Goal: Task Accomplishment & Management: Manage account settings

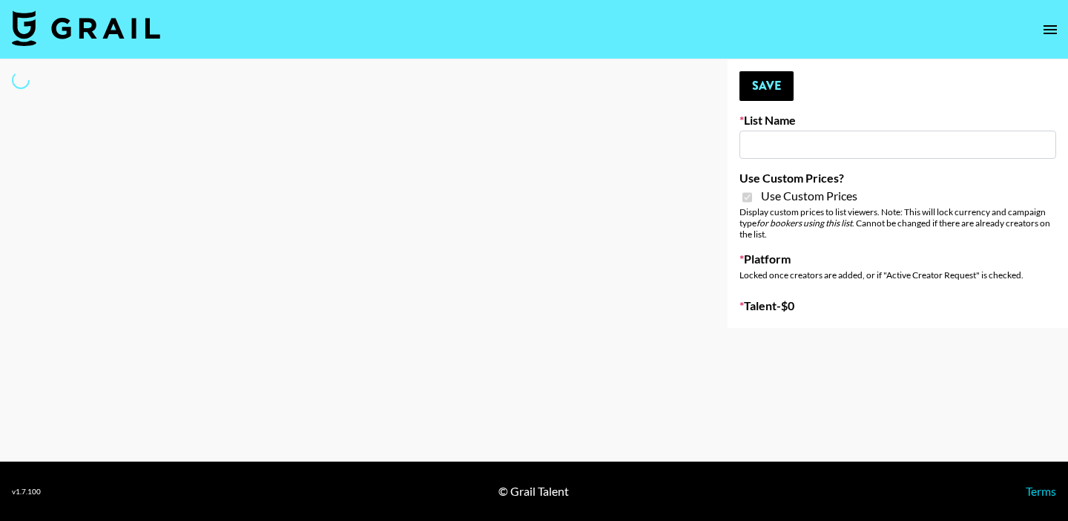
select select "Brand"
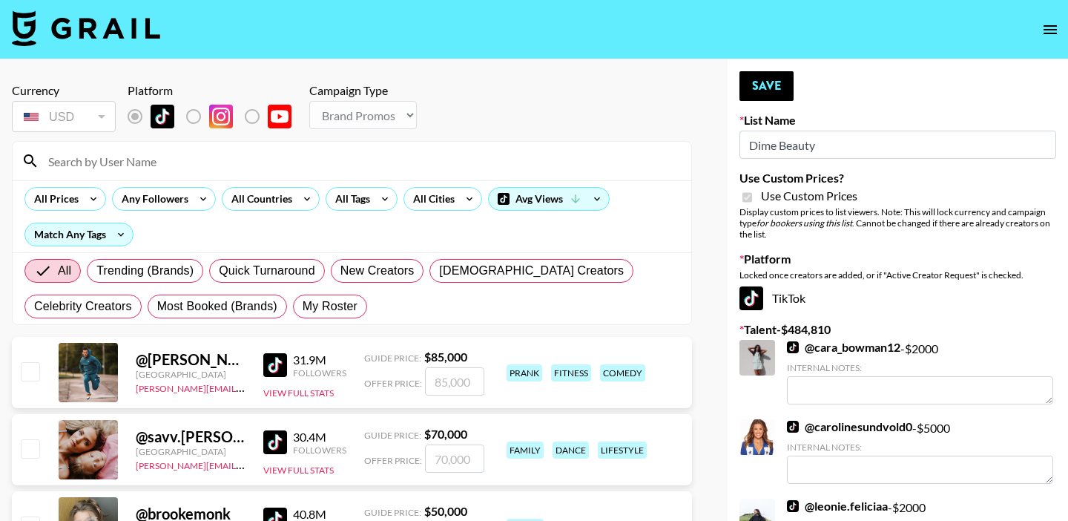
type input "Dime Beauty"
checkbox input "true"
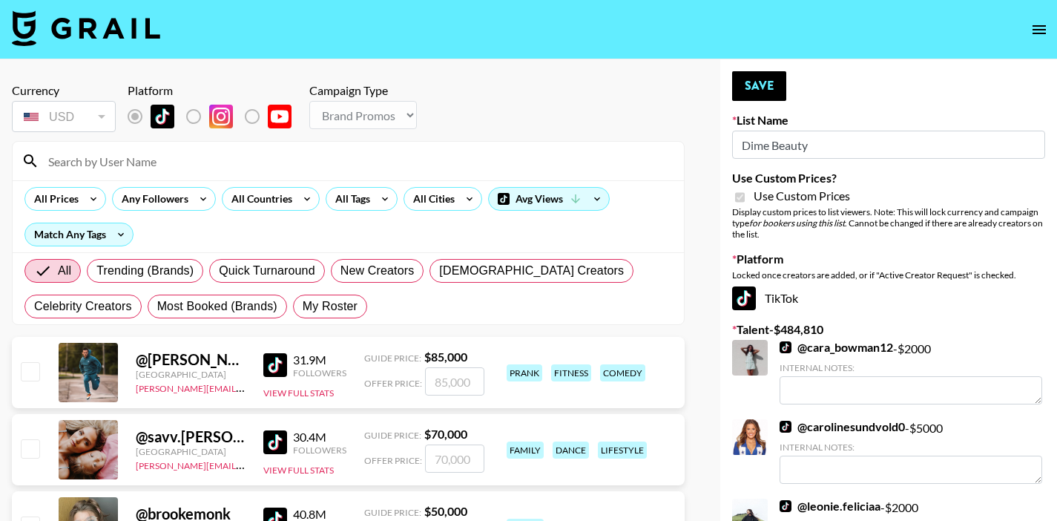
click at [1034, 35] on icon "open drawer" at bounding box center [1039, 30] width 18 height 18
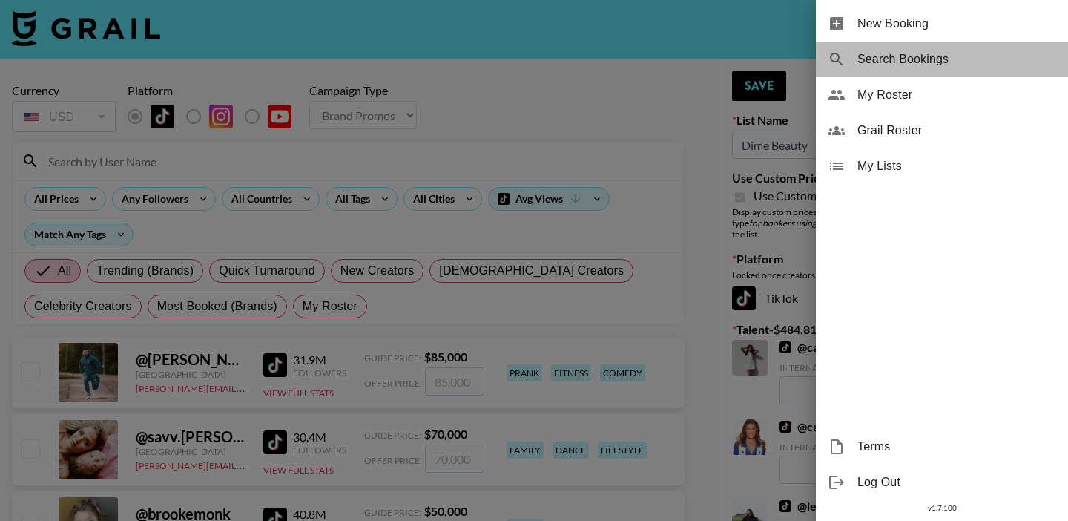
click at [931, 51] on span "Search Bookings" at bounding box center [956, 59] width 199 height 18
select select "id"
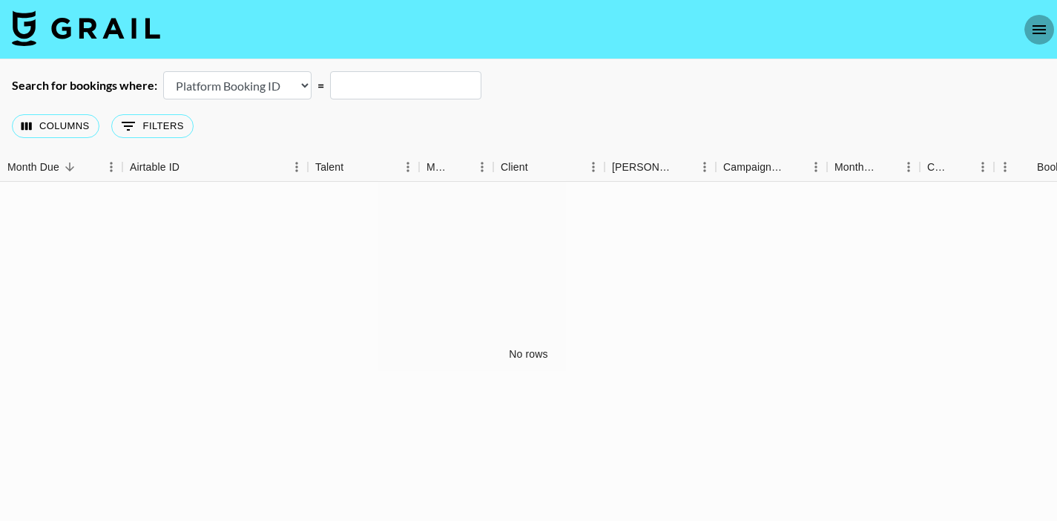
click at [1039, 36] on icon "open drawer" at bounding box center [1039, 30] width 18 height 18
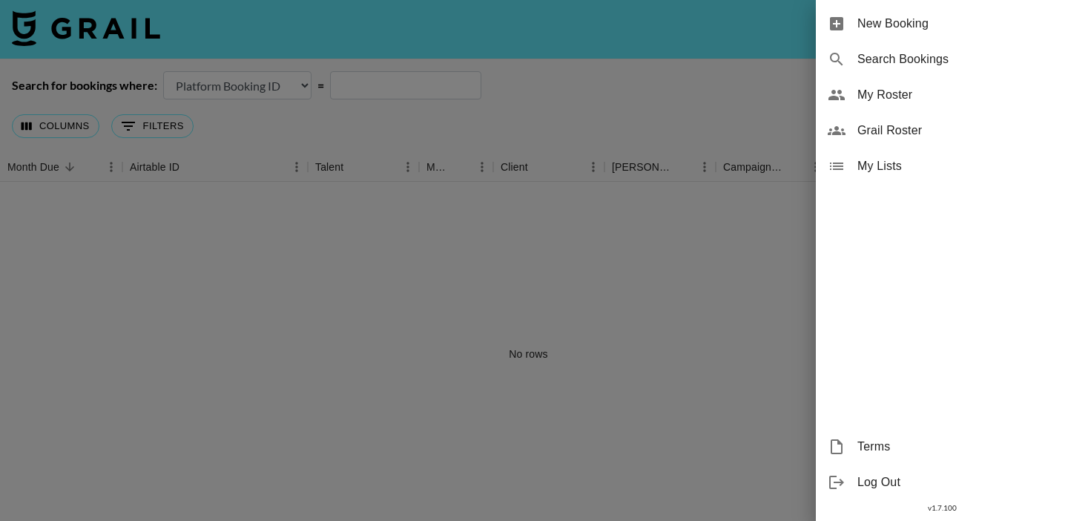
click at [889, 159] on span "My Lists" at bounding box center [956, 166] width 199 height 18
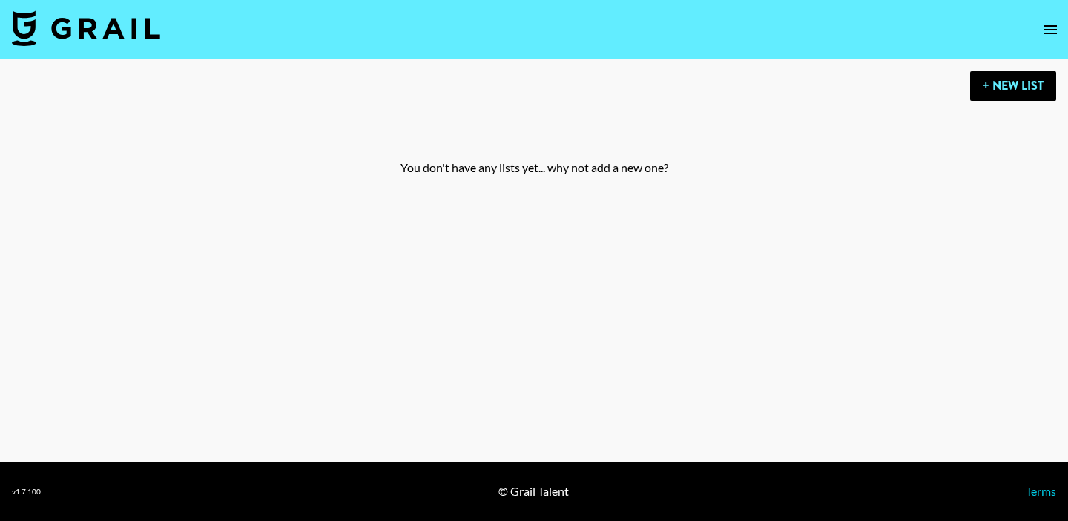
click at [1043, 34] on icon "open drawer" at bounding box center [1050, 30] width 18 height 18
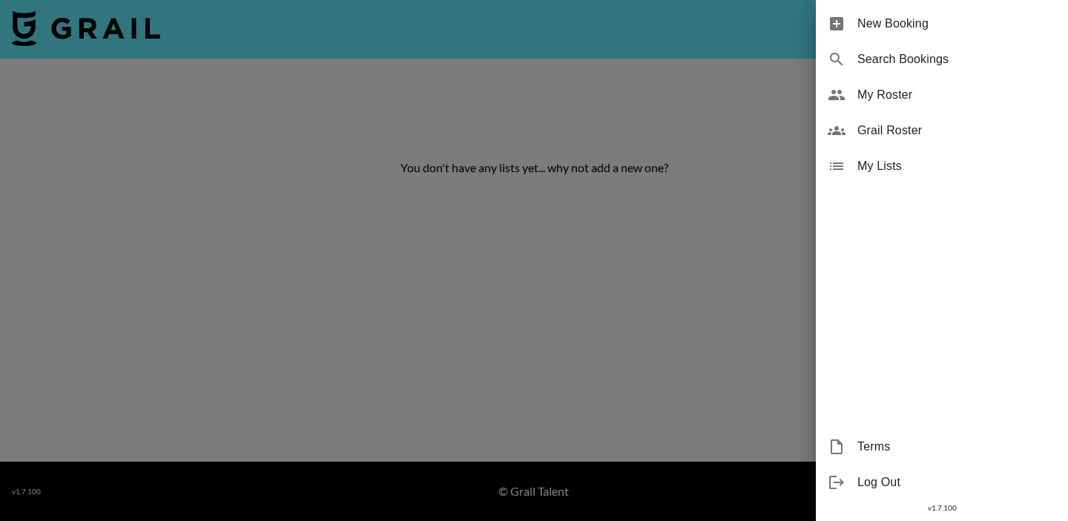
click at [934, 82] on div "My Roster" at bounding box center [942, 95] width 252 height 36
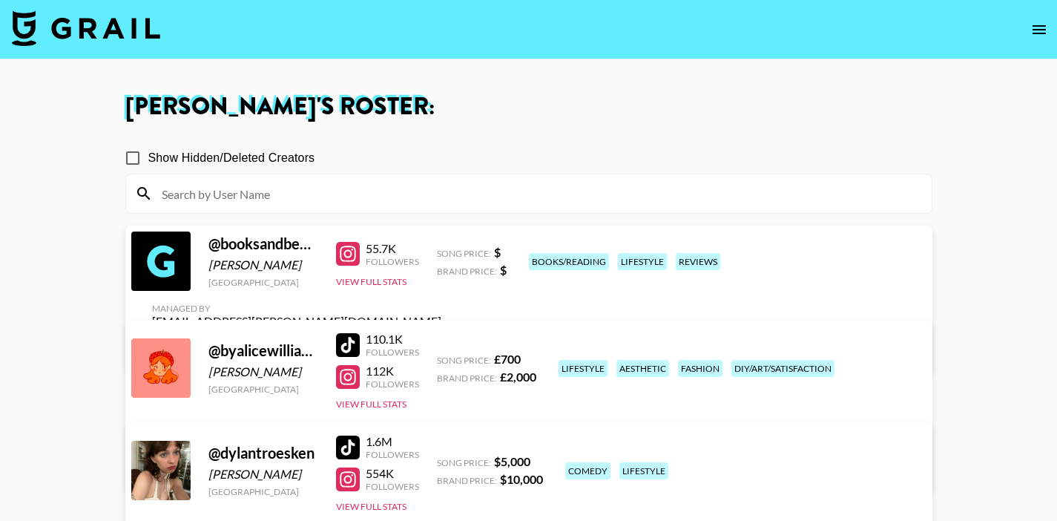
click at [1031, 32] on icon "open drawer" at bounding box center [1039, 30] width 18 height 18
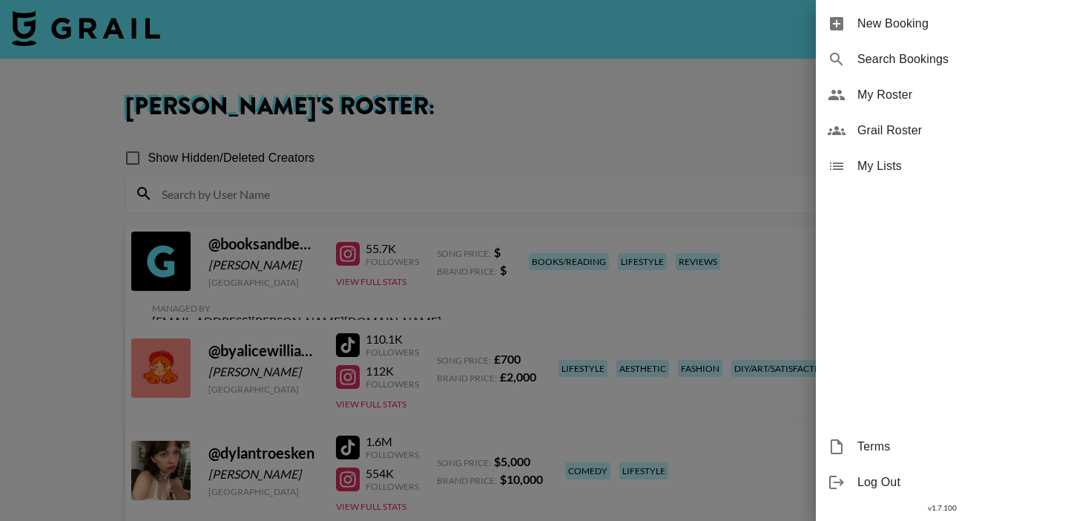
click at [905, 32] on span "New Booking" at bounding box center [956, 24] width 199 height 18
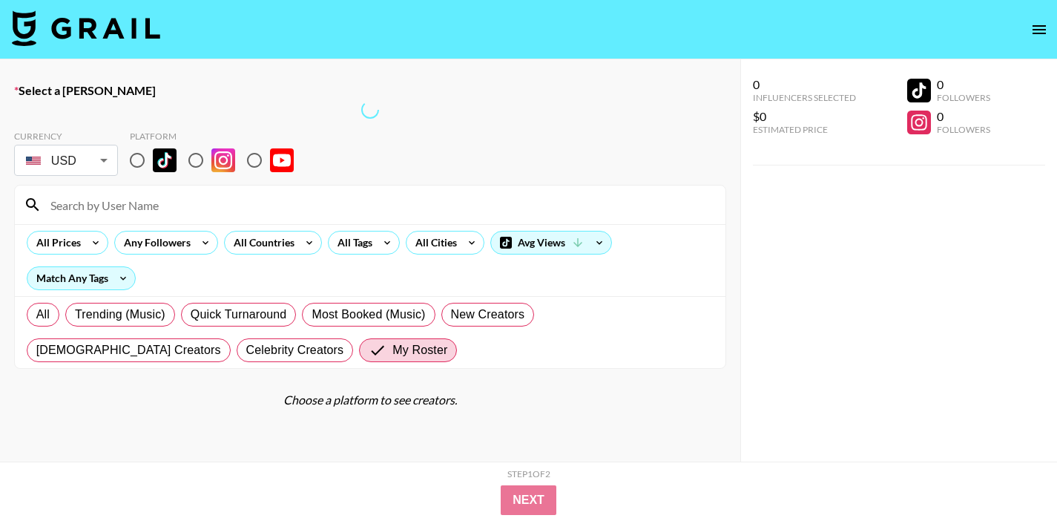
click at [1044, 31] on icon "open drawer" at bounding box center [1039, 30] width 18 height 18
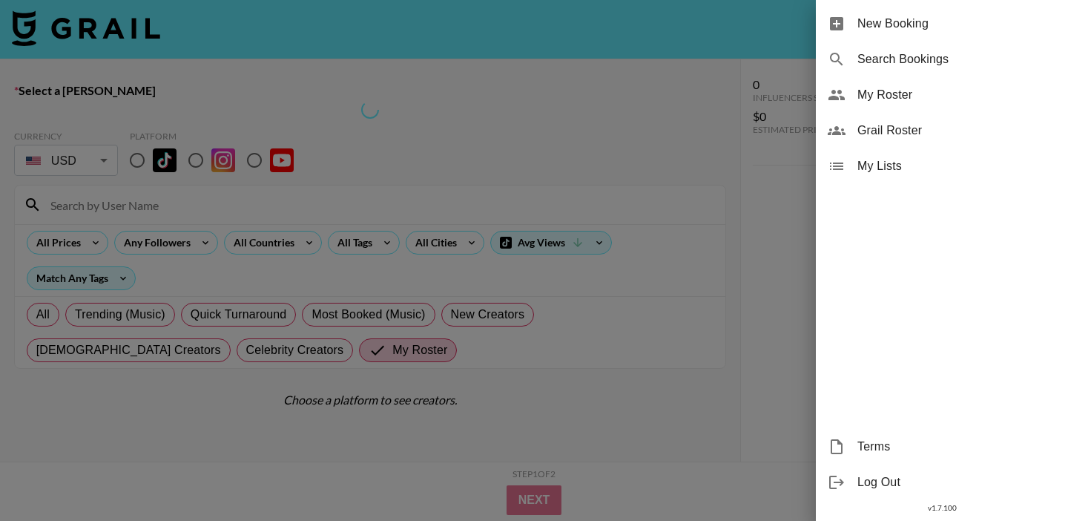
click at [653, 224] on div at bounding box center [534, 260] width 1068 height 521
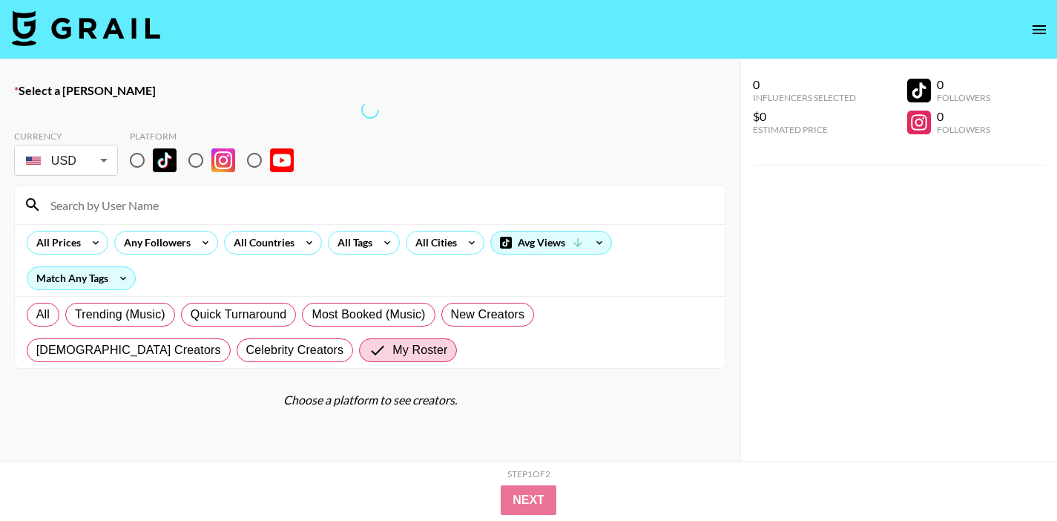
click at [99, 23] on img at bounding box center [86, 28] width 148 height 36
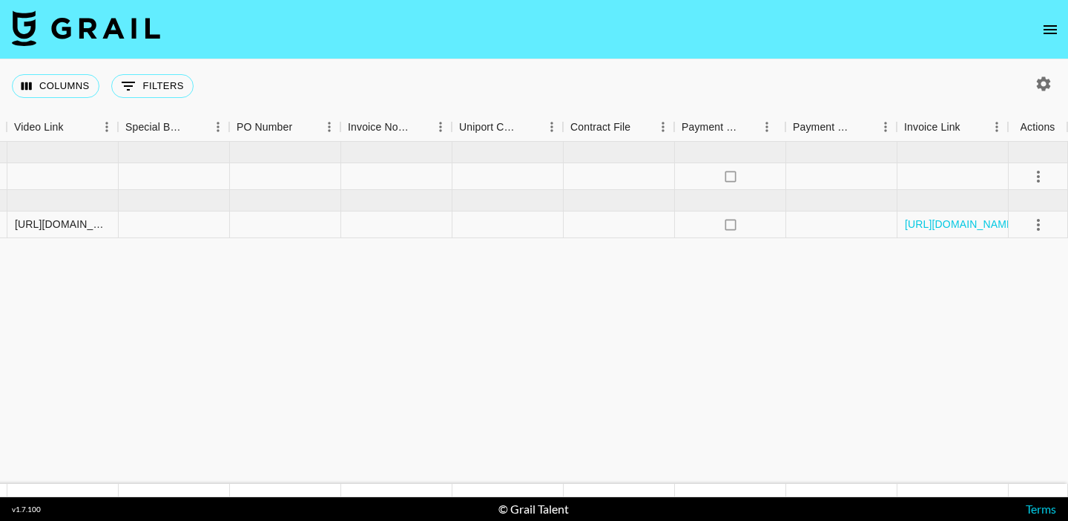
scroll to position [0, 1394]
click at [1036, 177] on icon "select merge strategy" at bounding box center [1038, 177] width 18 height 18
click at [987, 323] on div "Approve" at bounding box center [1005, 315] width 45 height 18
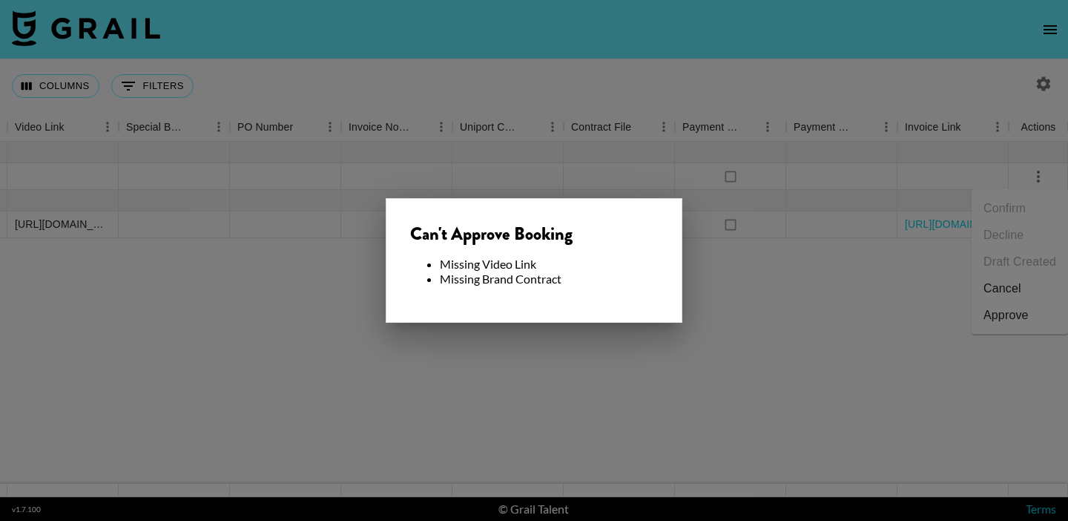
drag, startPoint x: 806, startPoint y: 333, endPoint x: 770, endPoint y: 314, distance: 40.5
click at [805, 333] on div at bounding box center [534, 260] width 1068 height 521
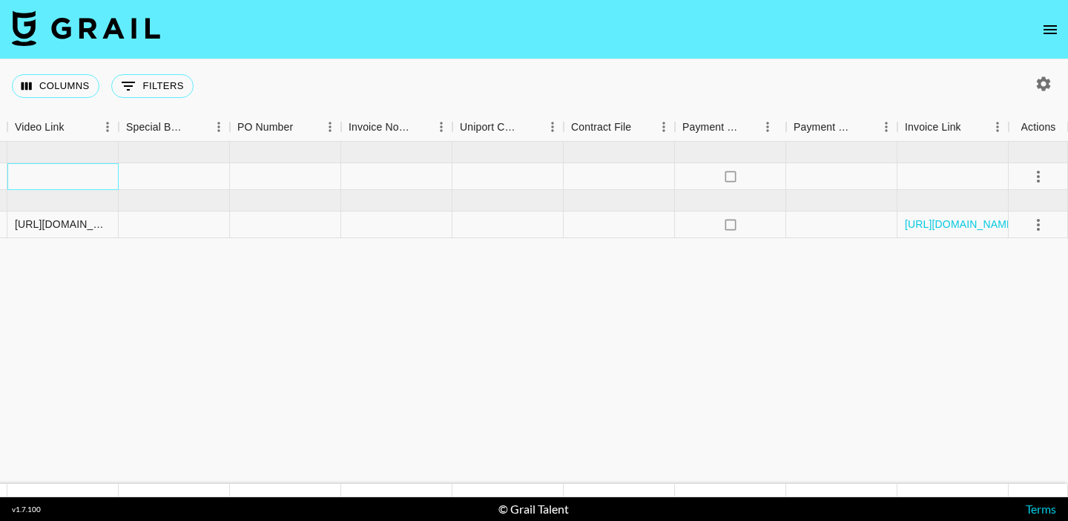
click at [75, 174] on div at bounding box center [62, 176] width 111 height 27
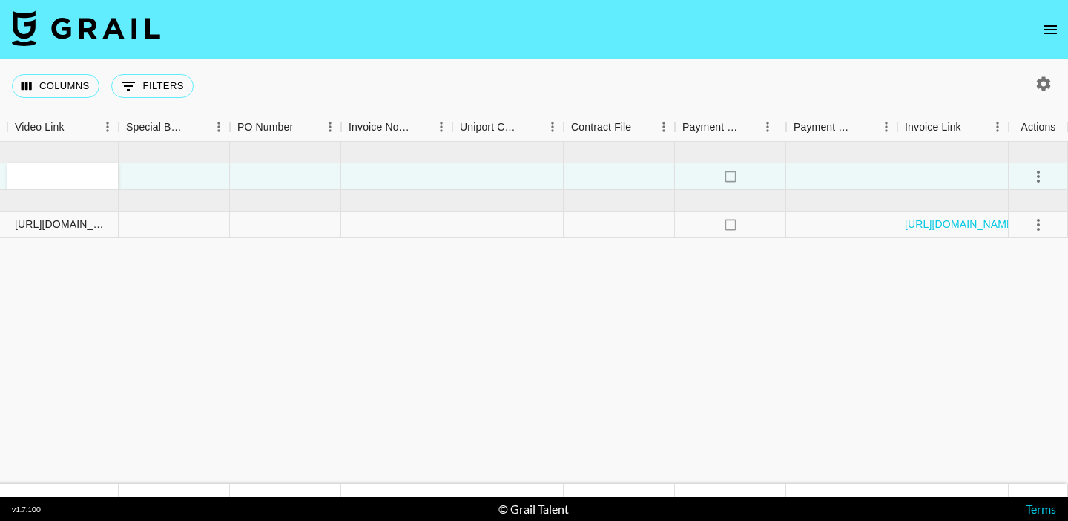
type input "https://www.instagram.com/reel/DOgoKARjOhR/"
click at [627, 168] on div at bounding box center [619, 176] width 111 height 27
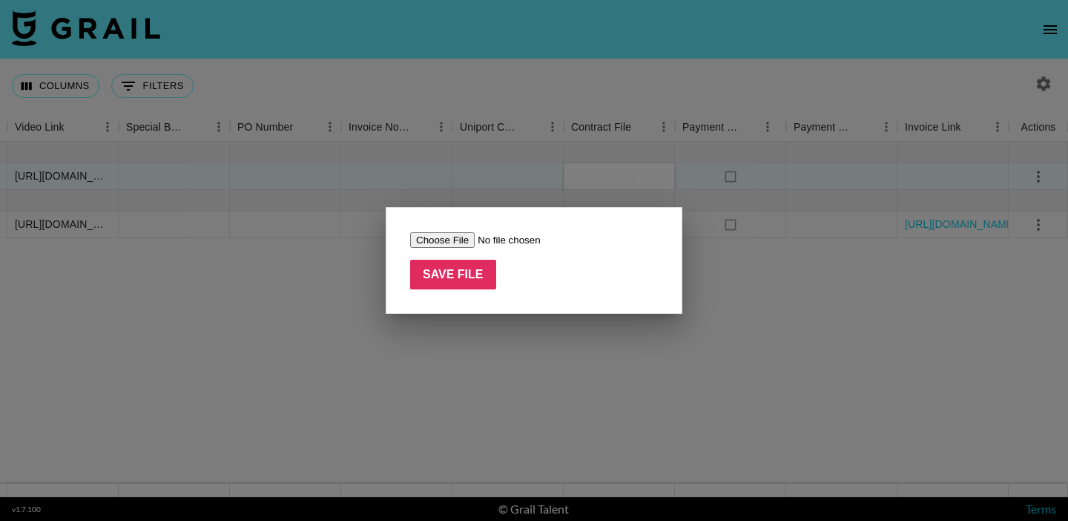
click at [759, 262] on div at bounding box center [534, 260] width 1068 height 521
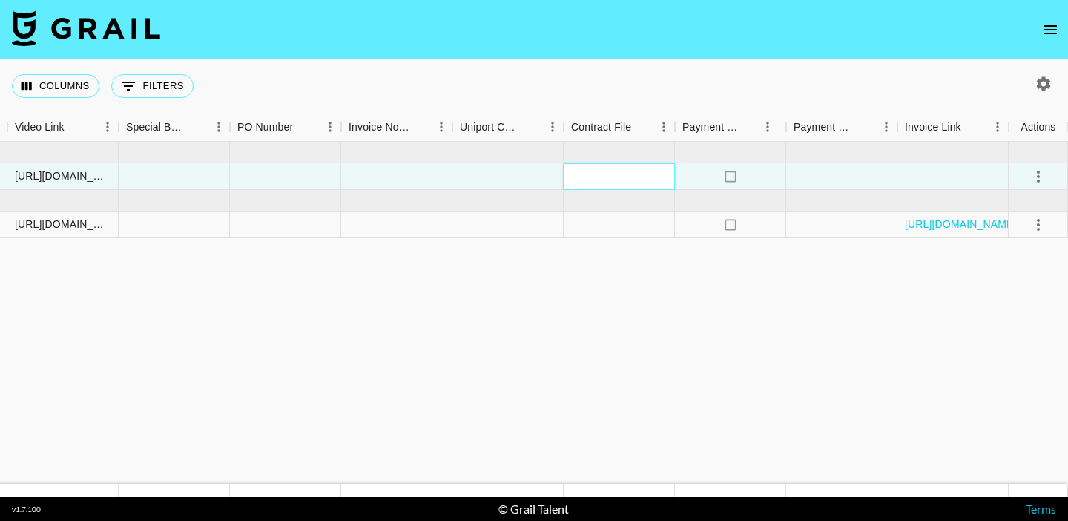
click at [613, 169] on div at bounding box center [619, 176] width 111 height 27
click at [613, 174] on div at bounding box center [619, 176] width 111 height 27
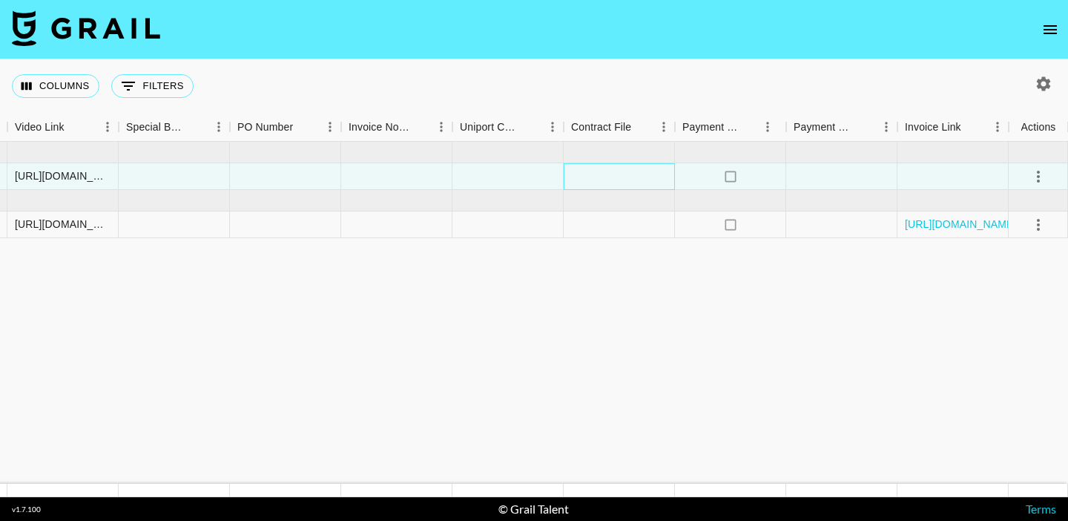
click at [633, 179] on div at bounding box center [619, 176] width 111 height 27
click at [632, 177] on div at bounding box center [619, 176] width 111 height 27
click at [588, 179] on div at bounding box center [619, 176] width 111 height 27
click at [587, 179] on div at bounding box center [619, 176] width 111 height 27
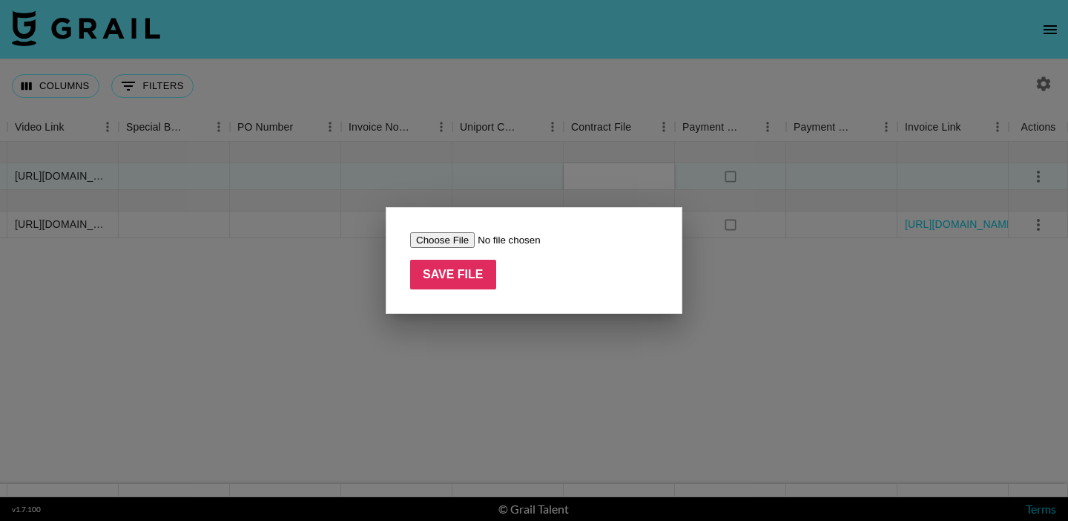
click at [426, 238] on input "file" at bounding box center [504, 240] width 188 height 16
type input "C:\fakepath\Screenshot 2025-09-14 at 17.53.20.png"
click at [456, 281] on input "Save File" at bounding box center [453, 275] width 86 height 30
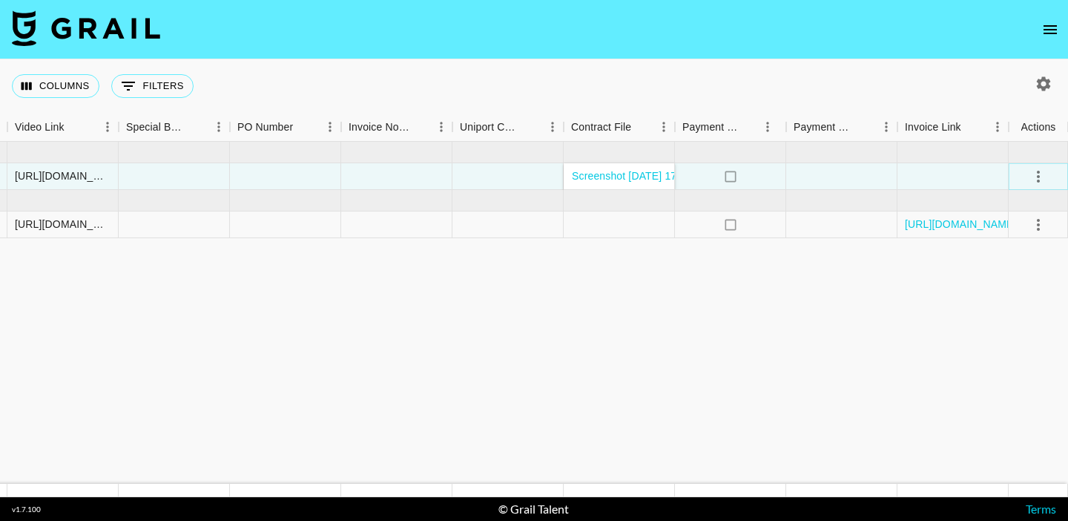
click at [1029, 171] on icon "select merge strategy" at bounding box center [1038, 177] width 18 height 18
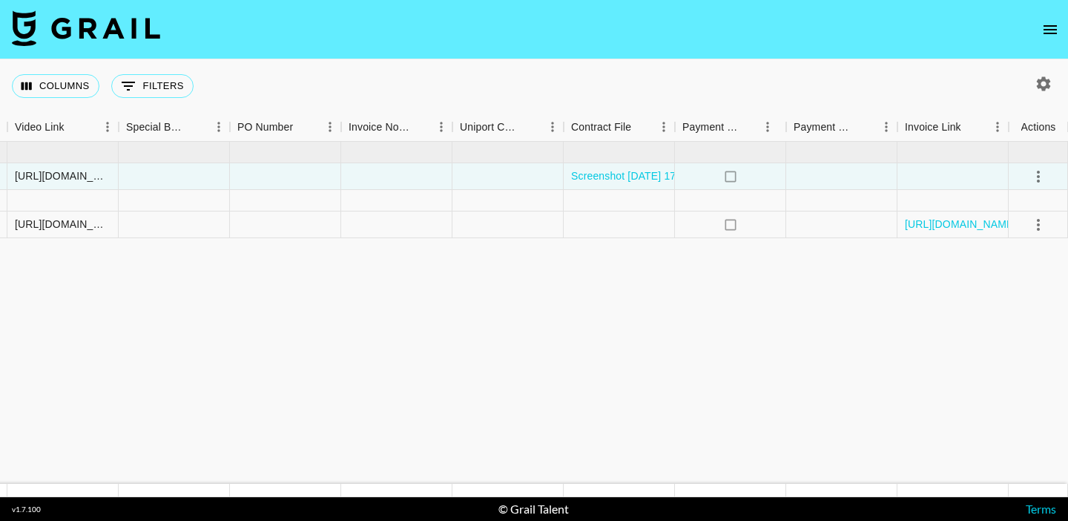
drag, startPoint x: 684, startPoint y: 251, endPoint x: 690, endPoint y: 245, distance: 8.4
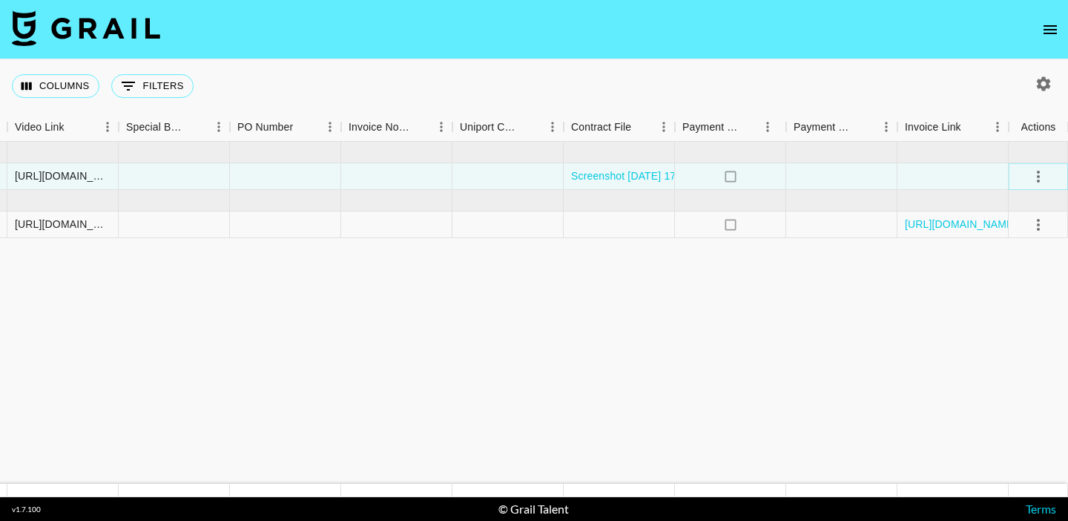
click at [1029, 176] on icon "select merge strategy" at bounding box center [1038, 177] width 18 height 18
click at [1000, 320] on div "Approve" at bounding box center [1005, 315] width 45 height 18
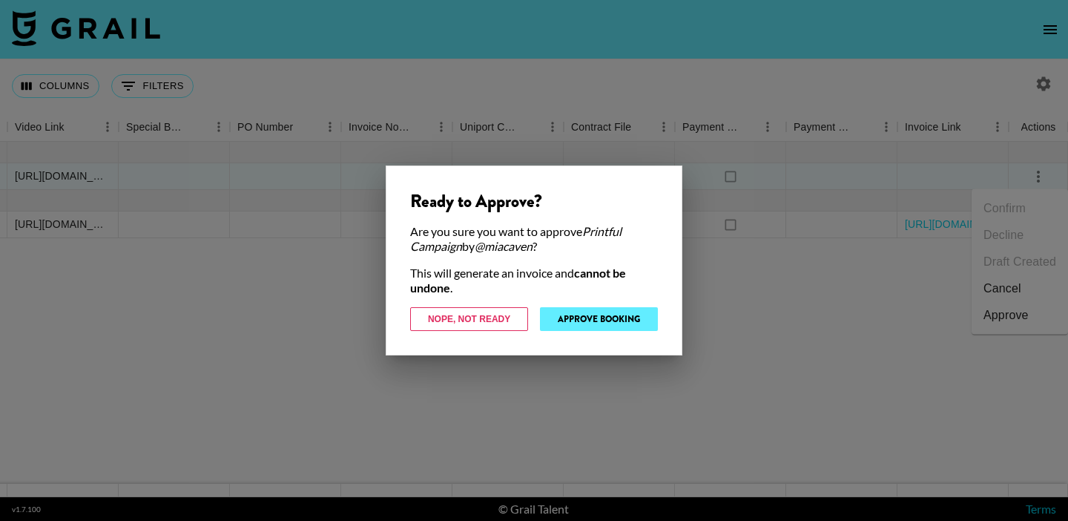
click at [639, 326] on button "Approve Booking" at bounding box center [599, 319] width 118 height 24
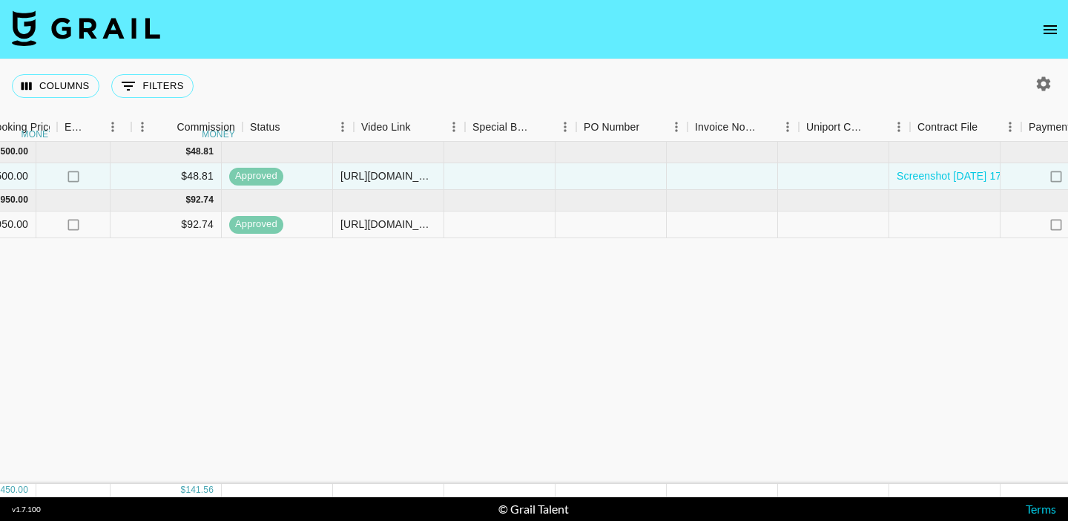
scroll to position [0, 1048]
